Goal: Task Accomplishment & Management: Use online tool/utility

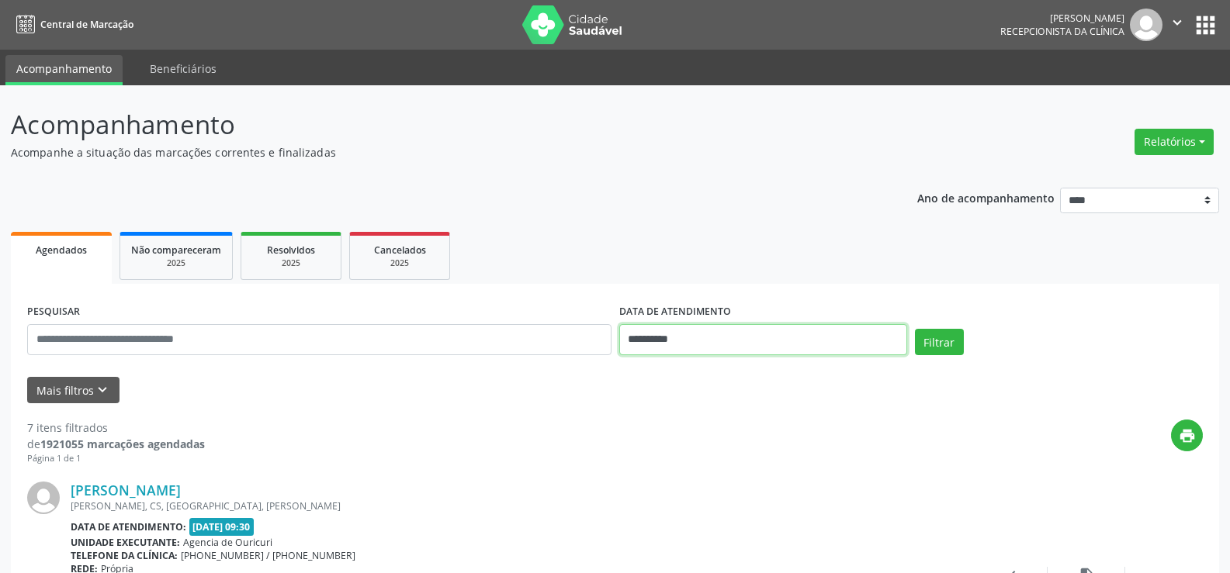
click at [701, 338] on input "**********" at bounding box center [763, 339] width 288 height 31
click at [678, 211] on span "15" at bounding box center [670, 214] width 30 height 30
type input "**********"
click at [678, 211] on span "15" at bounding box center [670, 214] width 30 height 30
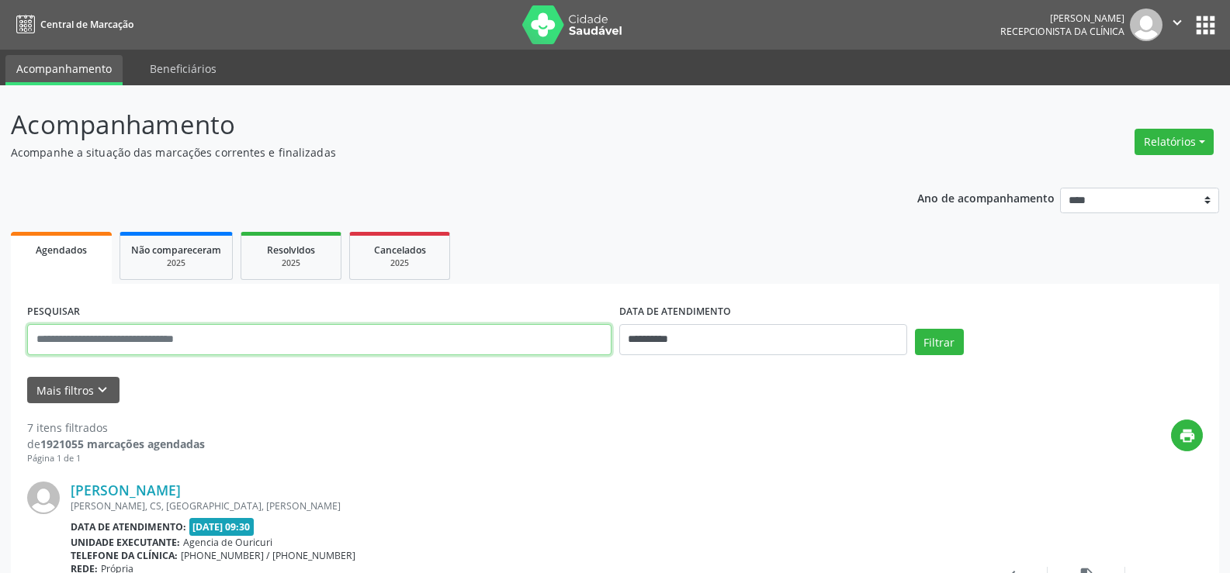
click at [160, 329] on input "text" at bounding box center [319, 339] width 584 height 31
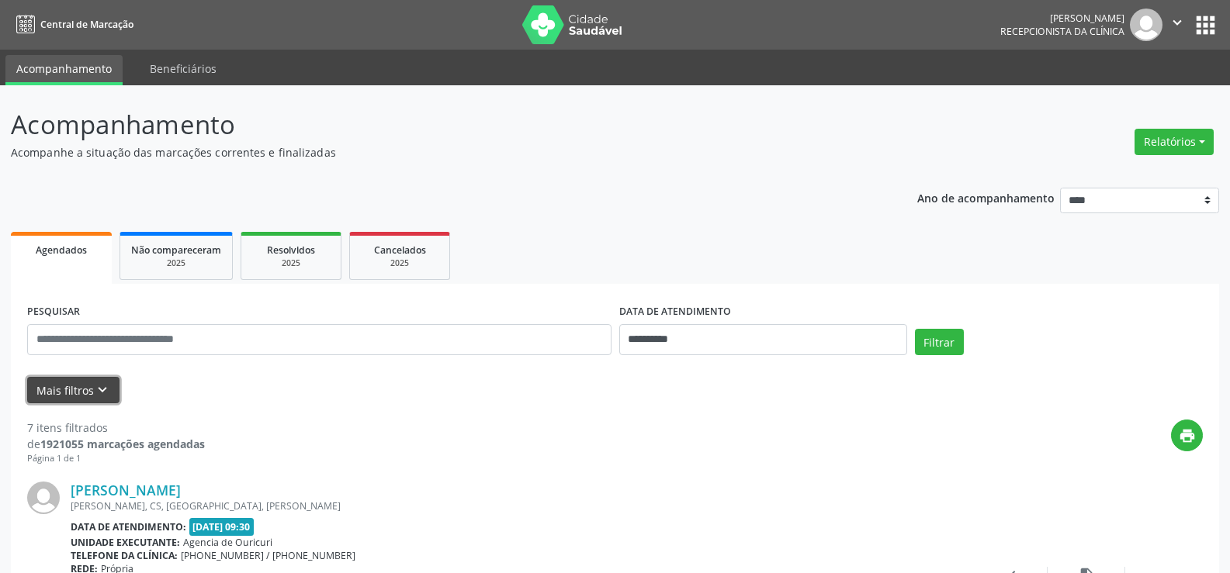
click at [67, 390] on button "Mais filtros keyboard_arrow_down" at bounding box center [73, 390] width 92 height 27
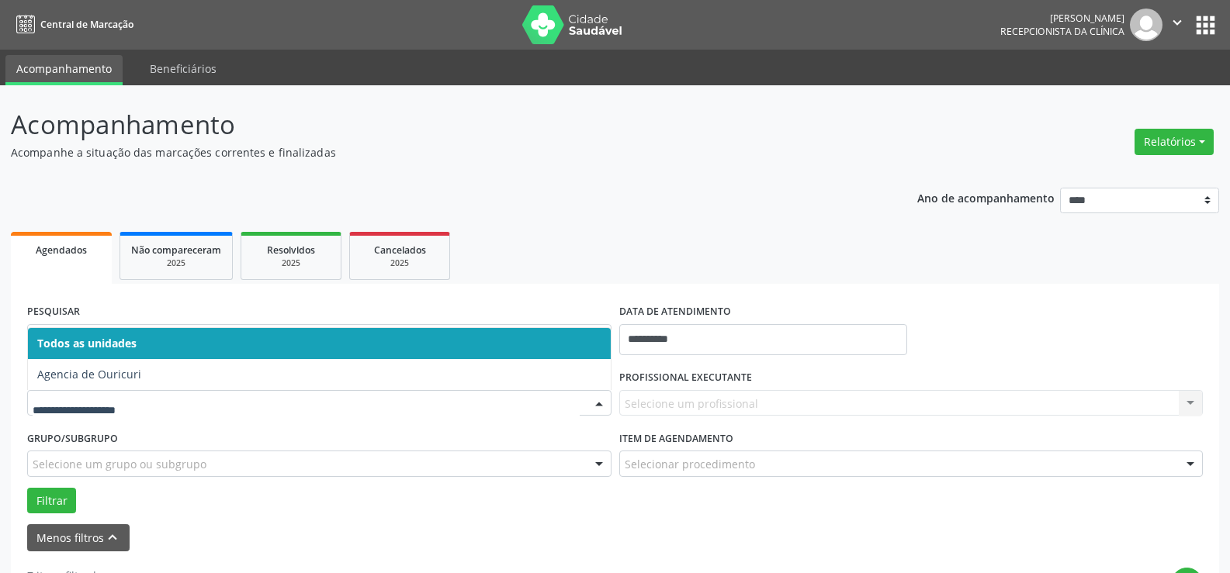
click at [111, 396] on input "text" at bounding box center [306, 411] width 547 height 31
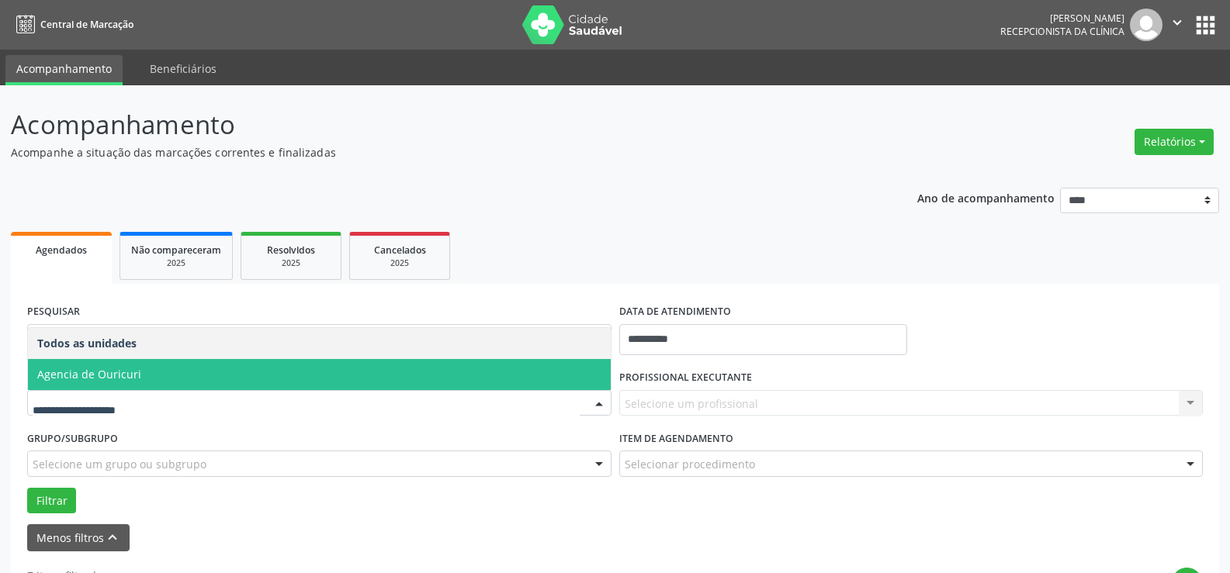
click at [123, 382] on span "Agencia de Ouricuri" at bounding box center [319, 374] width 583 height 31
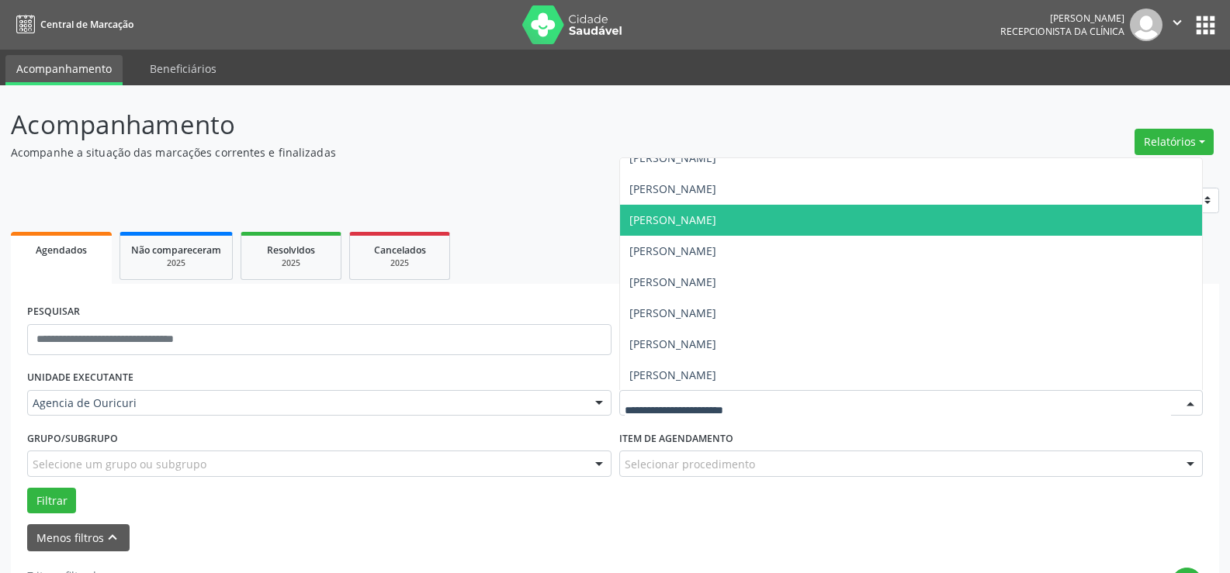
scroll to position [327, 0]
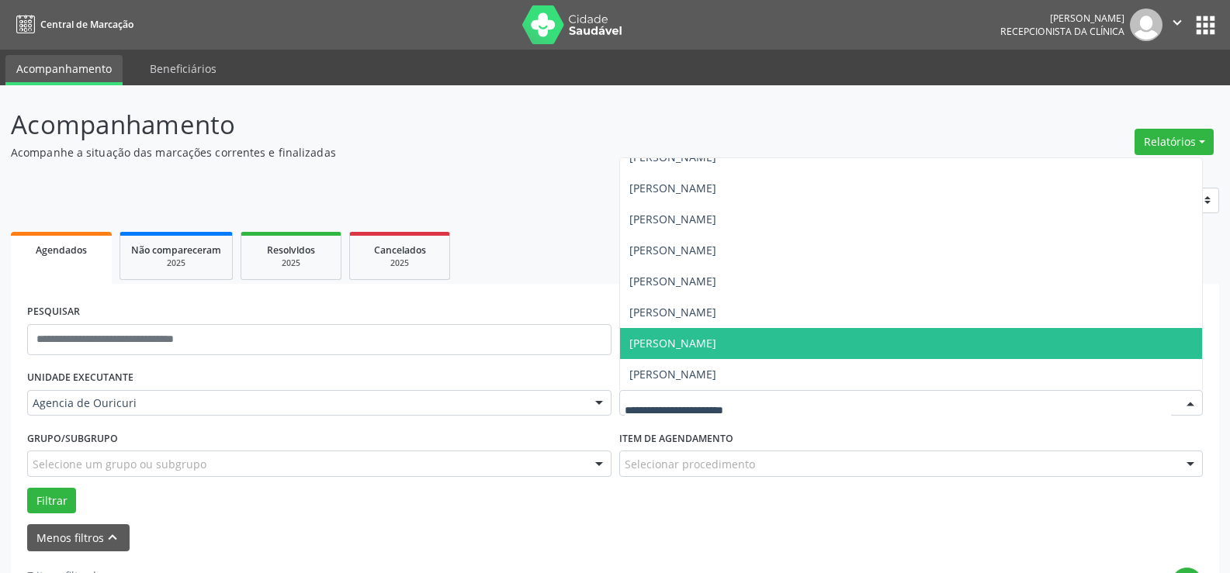
click at [679, 341] on span "[PERSON_NAME]" at bounding box center [672, 343] width 87 height 15
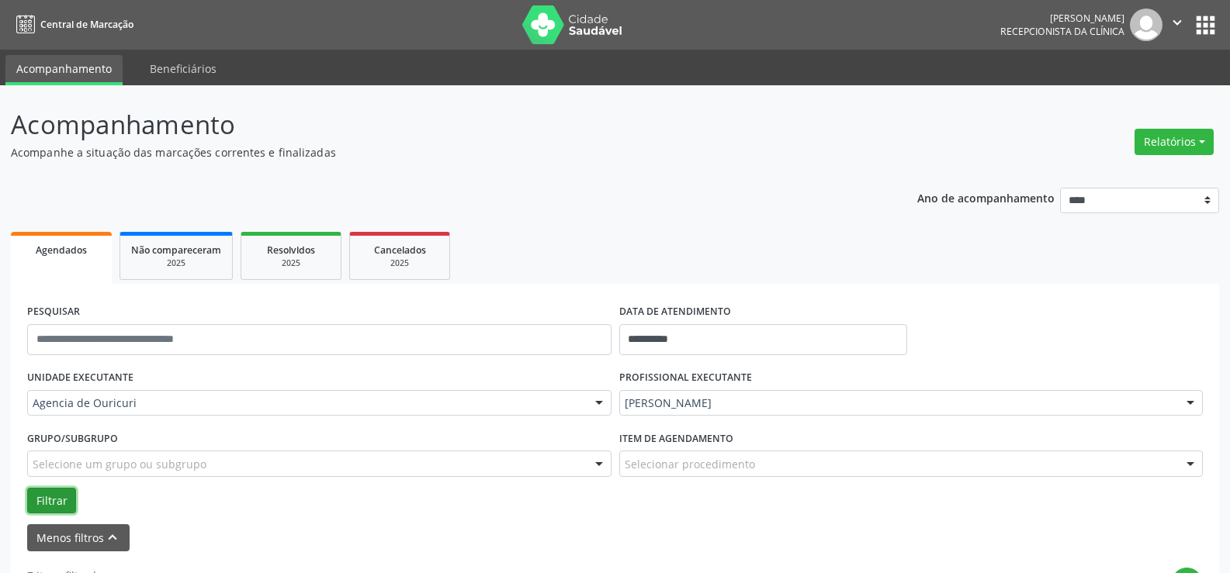
click at [68, 497] on button "Filtrar" at bounding box center [51, 501] width 49 height 26
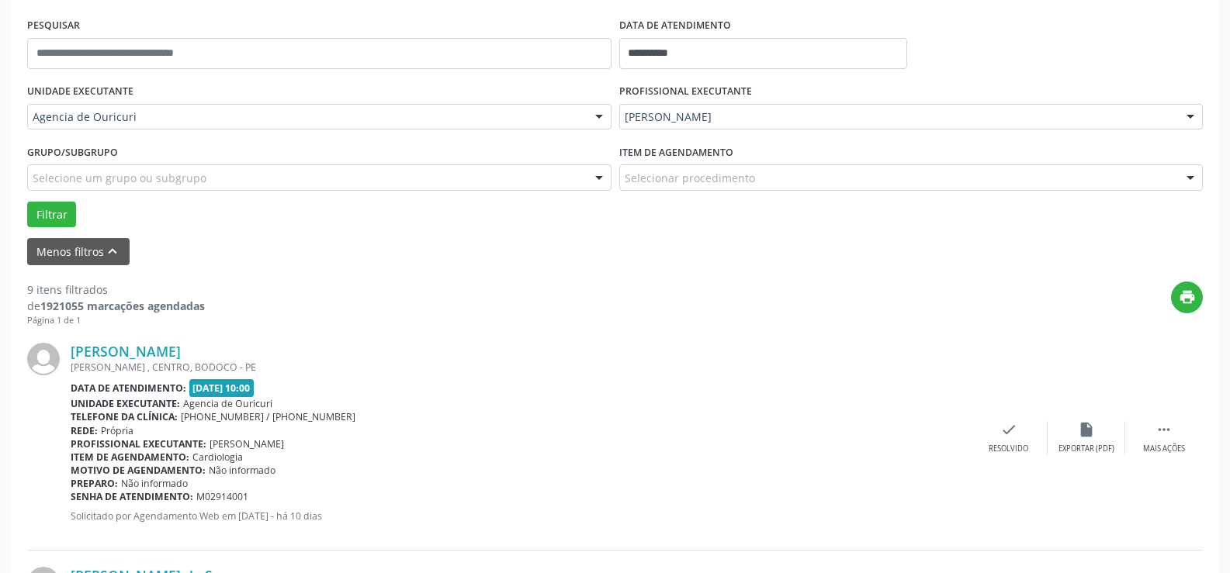
scroll to position [217, 0]
